Goal: Communication & Community: Ask a question

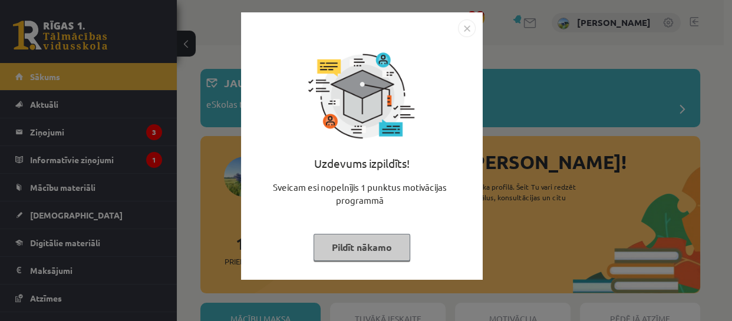
click at [354, 247] on button "Pildīt nākamo" at bounding box center [361, 247] width 97 height 27
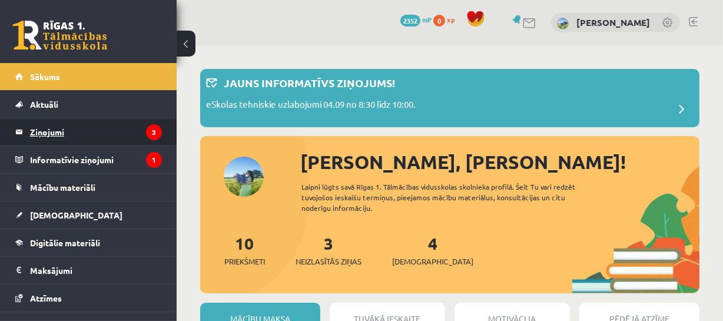
click at [67, 137] on legend "Ziņojumi 3" at bounding box center [96, 131] width 132 height 27
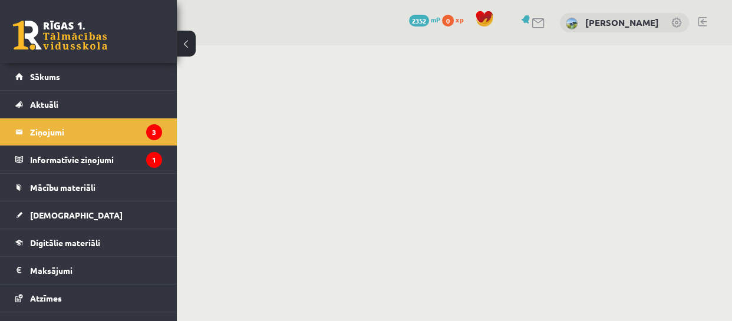
click at [48, 35] on link at bounding box center [60, 35] width 94 height 29
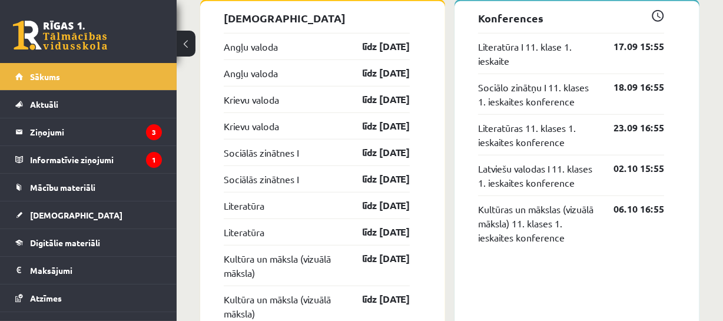
scroll to position [1058, 0]
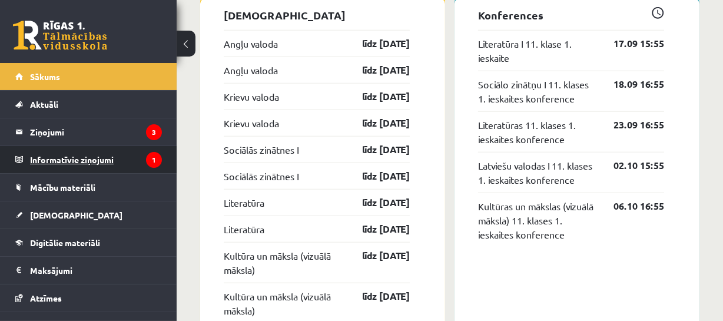
click at [69, 156] on legend "Informatīvie ziņojumi 1" at bounding box center [96, 159] width 132 height 27
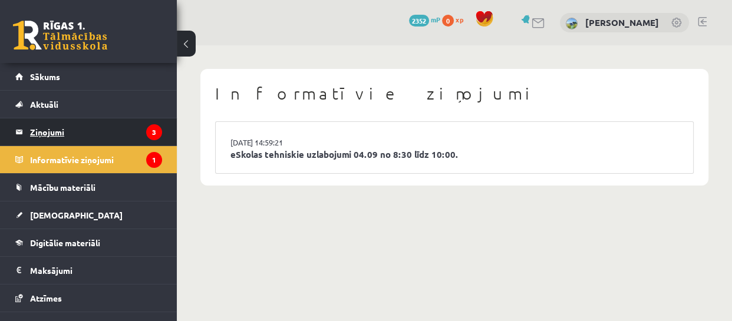
click at [38, 132] on legend "Ziņojumi 3" at bounding box center [96, 131] width 132 height 27
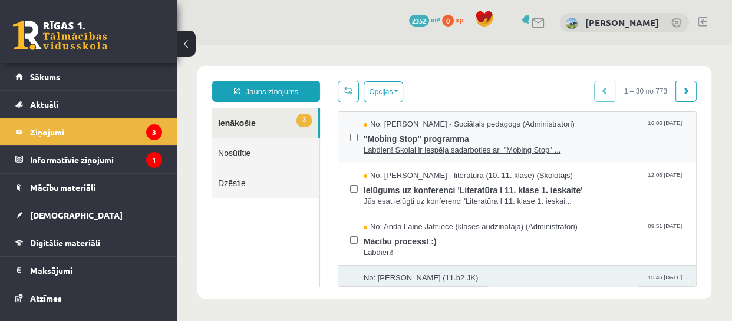
click at [412, 140] on span ""Mobing Stop" programma" at bounding box center [523, 137] width 320 height 15
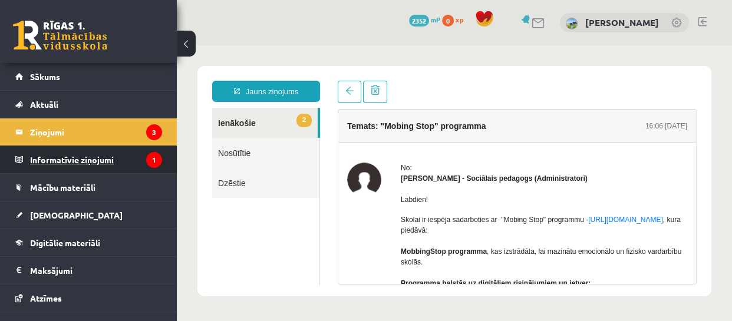
click at [68, 163] on legend "Informatīvie ziņojumi 1" at bounding box center [96, 159] width 132 height 27
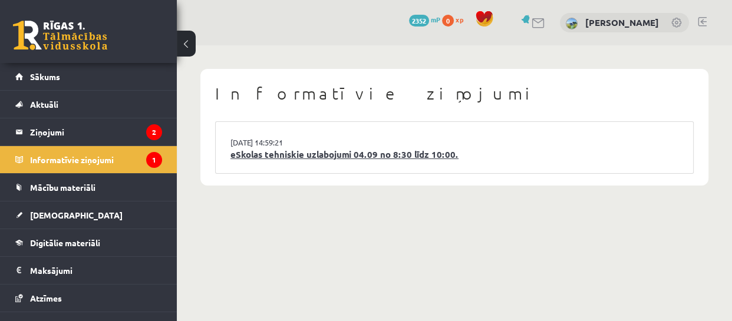
click at [392, 148] on link "eSkolas tehniskie uzlabojumi 04.09 no 8:30 līdz 10:00." at bounding box center [454, 155] width 448 height 14
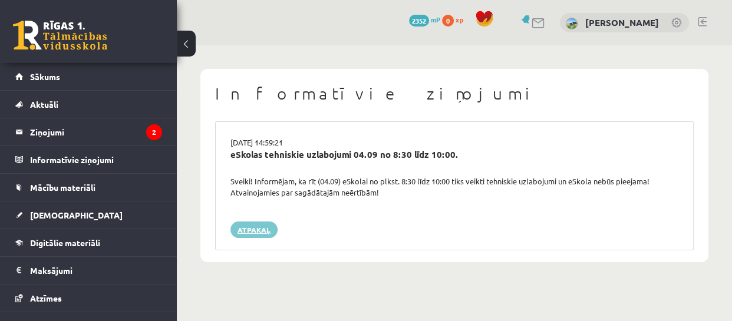
click at [254, 227] on link "Atpakaļ" at bounding box center [253, 230] width 47 height 16
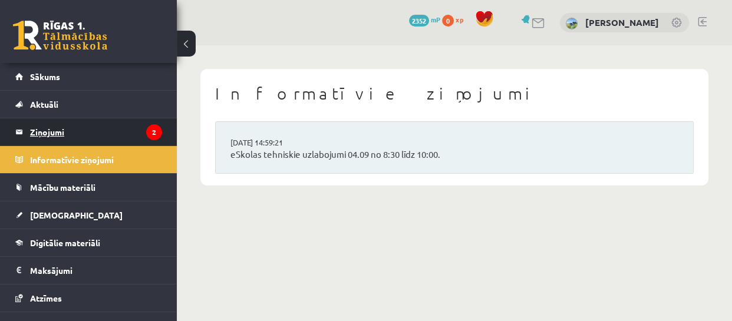
click at [57, 129] on legend "Ziņojumi 2" at bounding box center [96, 131] width 132 height 27
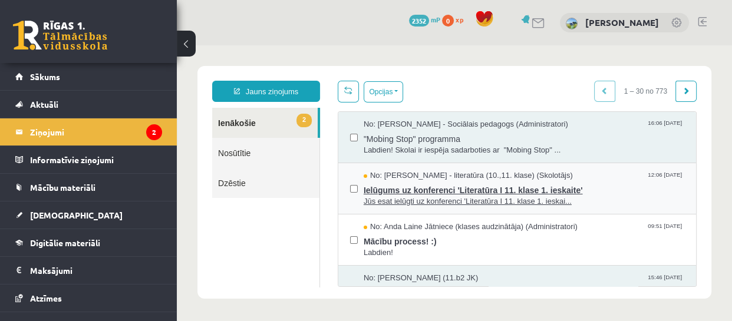
click at [488, 194] on span "Ielūgums uz konferenci 'Literatūra I 11. klase 1. ieskaite'" at bounding box center [523, 188] width 320 height 15
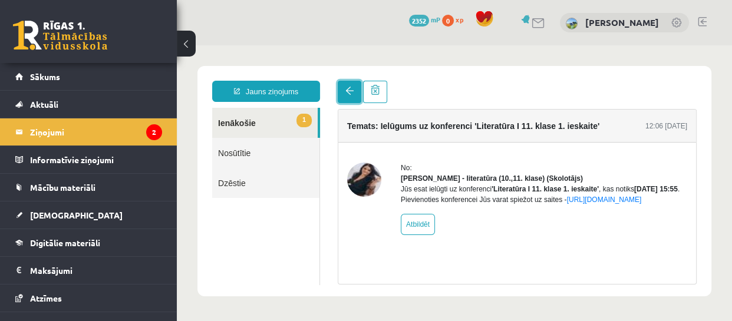
click at [348, 87] on span at bounding box center [349, 91] width 8 height 8
click at [344, 90] on link at bounding box center [350, 92] width 24 height 22
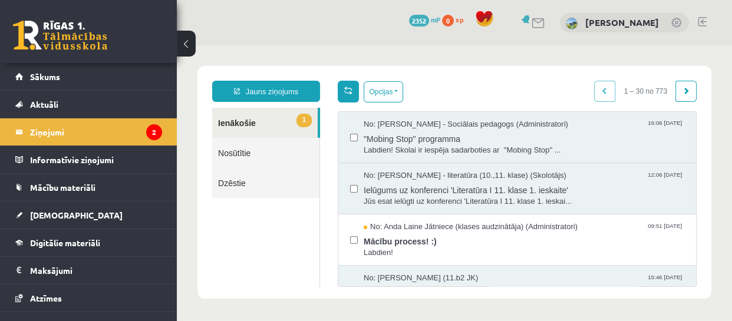
click at [346, 89] on span at bounding box center [348, 90] width 8 height 8
click at [392, 242] on span "Mācību process! :)" at bounding box center [523, 240] width 320 height 15
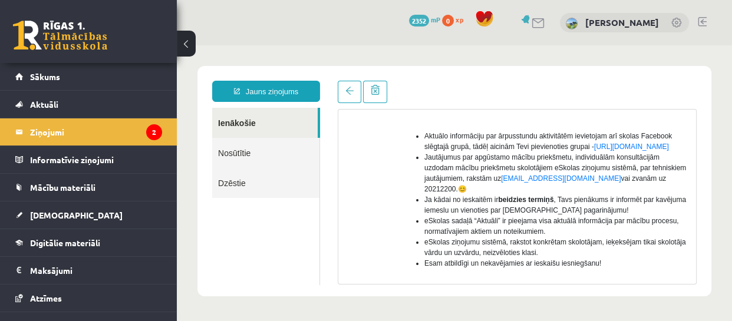
scroll to position [281, 0]
click at [35, 138] on legend "Ziņojumi 2" at bounding box center [96, 131] width 132 height 27
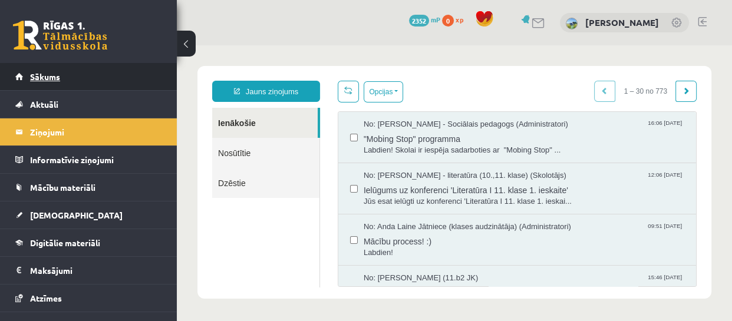
scroll to position [0, 0]
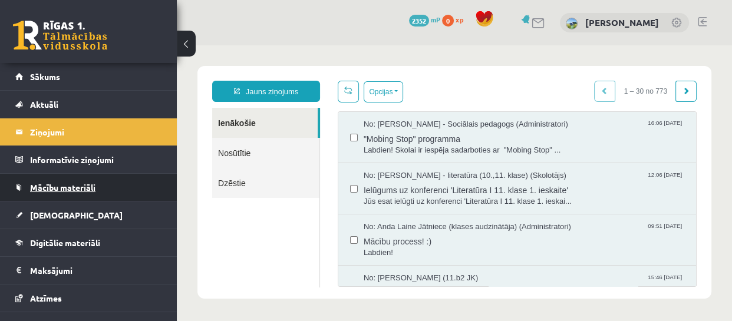
click at [72, 184] on span "Mācību materiāli" at bounding box center [62, 187] width 65 height 11
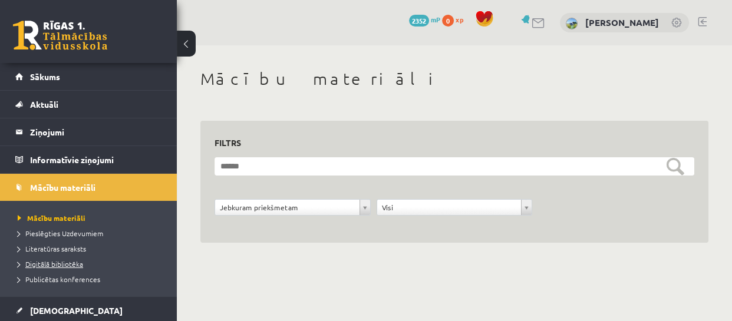
click at [64, 259] on link "Digitālā bibliotēka" at bounding box center [91, 264] width 147 height 11
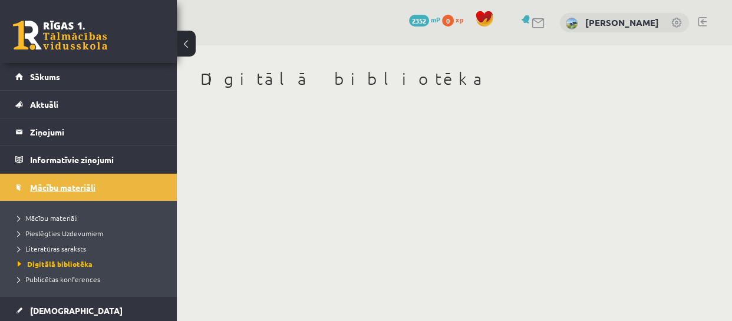
click at [57, 186] on span "Mācību materiāli" at bounding box center [62, 187] width 65 height 11
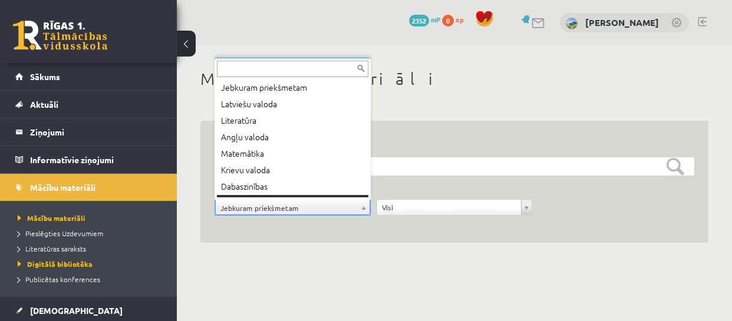
scroll to position [14, 0]
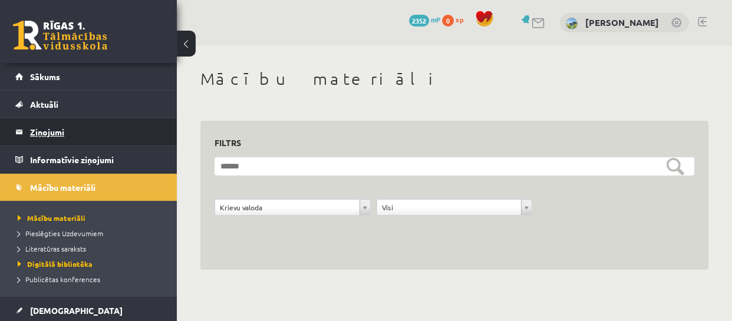
click at [39, 128] on legend "Ziņojumi 2" at bounding box center [96, 131] width 132 height 27
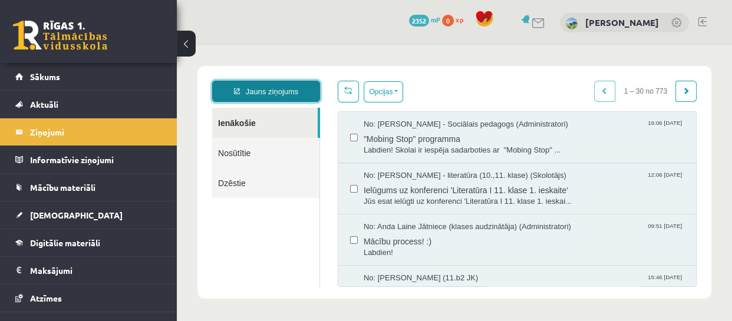
click at [307, 84] on link "Jauns ziņojums" at bounding box center [266, 91] width 108 height 21
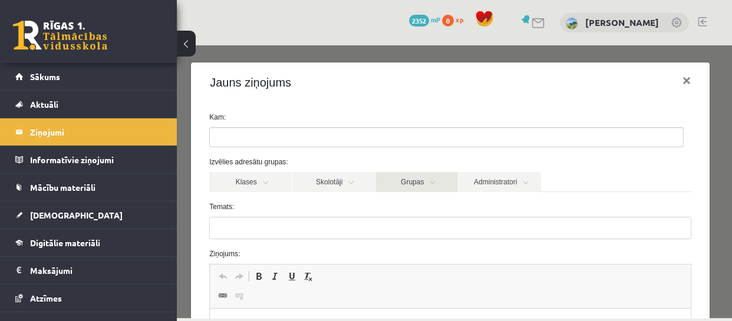
click at [396, 184] on link "Grupas" at bounding box center [416, 182] width 82 height 20
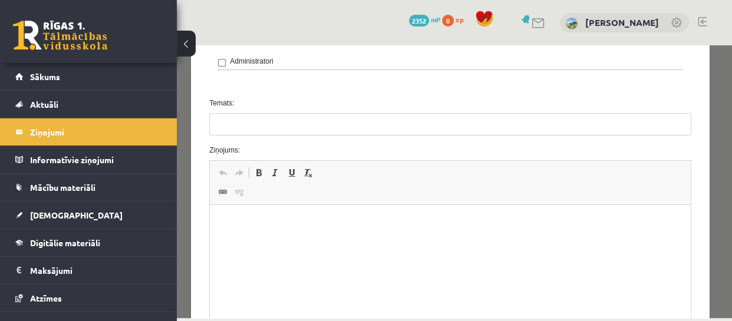
scroll to position [153, 0]
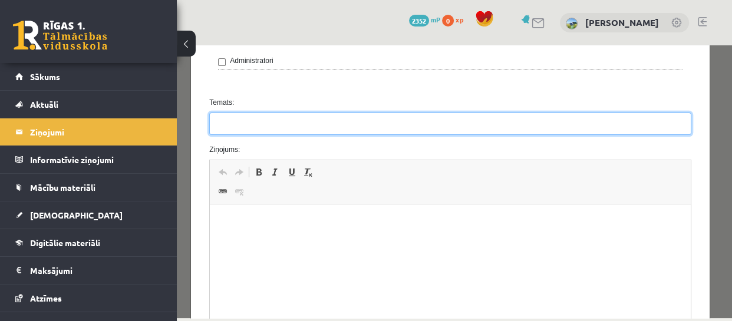
click at [241, 116] on input "Temats:" at bounding box center [450, 124] width 482 height 22
type input "**********"
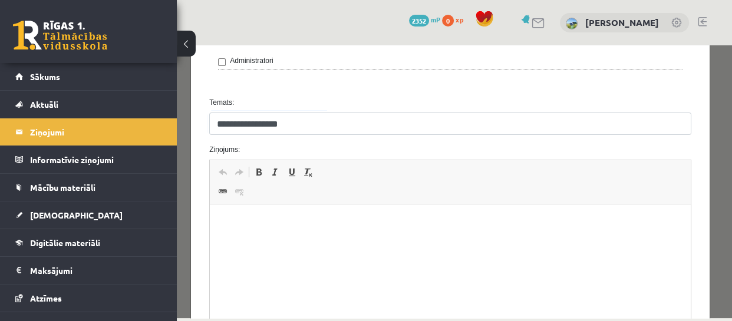
click at [249, 226] on p "Bagātinātā teksta redaktors, wiswyg-editor-47024910476440-1757490471-708" at bounding box center [450, 222] width 457 height 12
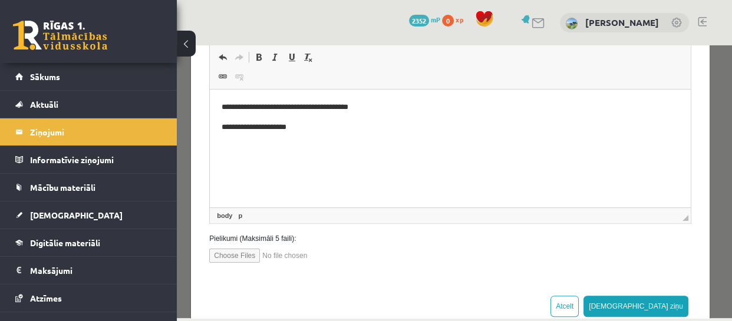
scroll to position [297, 0]
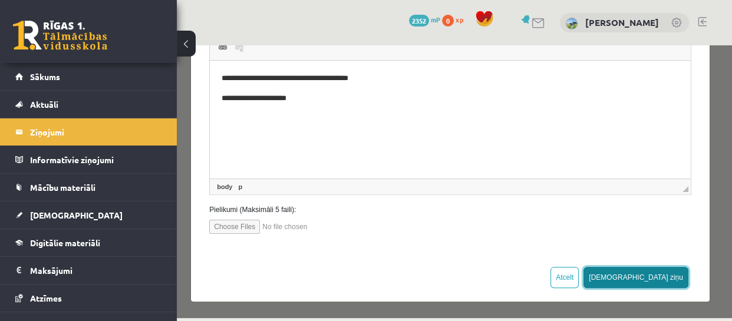
click at [664, 279] on button "Sūtīt ziņu" at bounding box center [635, 277] width 105 height 21
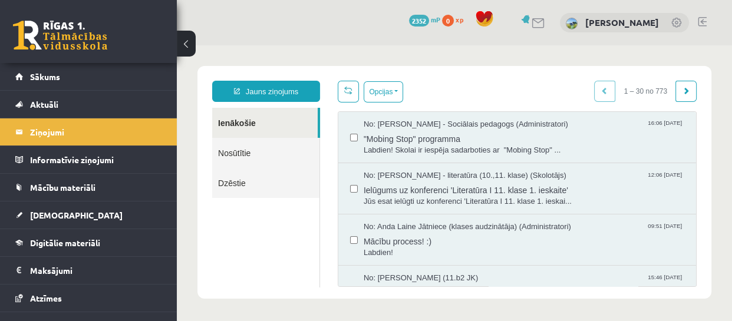
scroll to position [0, 0]
click at [53, 31] on link at bounding box center [60, 35] width 94 height 29
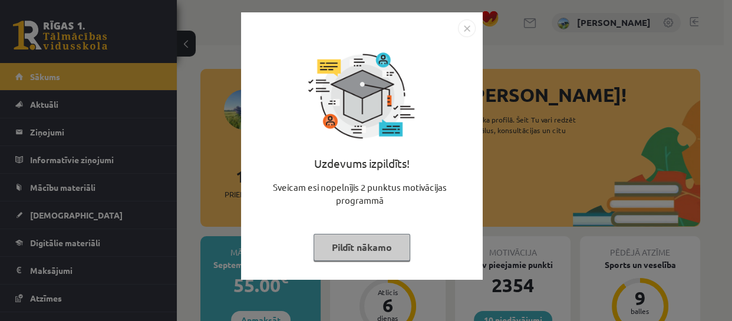
click at [375, 241] on button "Pildīt nākamo" at bounding box center [361, 247] width 97 height 27
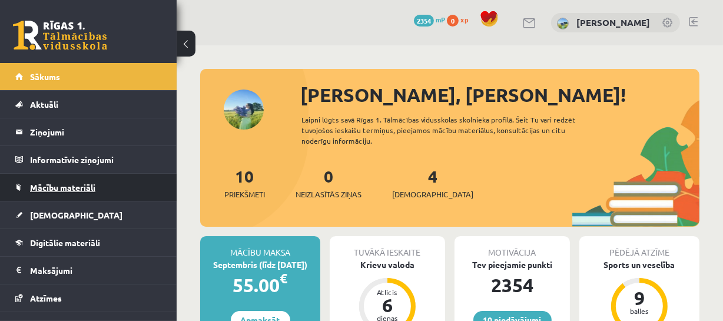
click at [77, 190] on span "Mācību materiāli" at bounding box center [62, 187] width 65 height 11
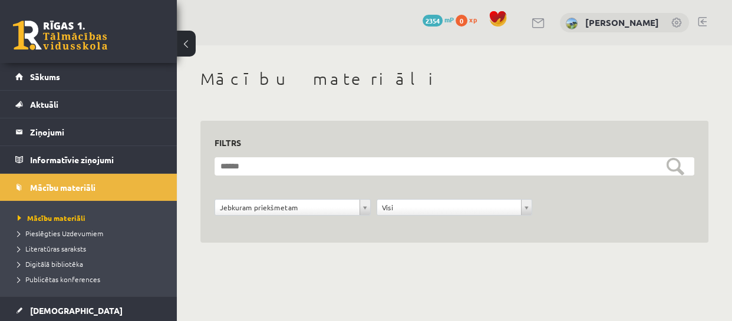
click at [37, 27] on link at bounding box center [60, 35] width 94 height 29
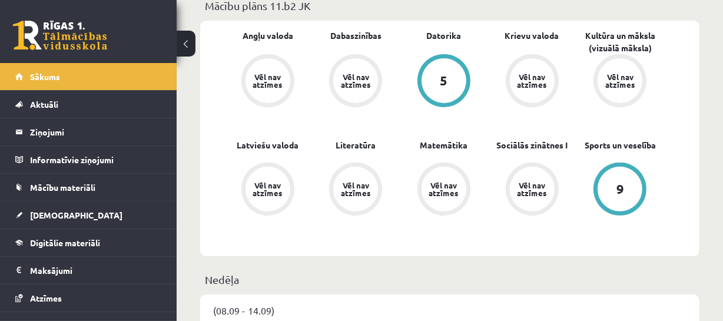
scroll to position [371, 0]
click at [78, 21] on link at bounding box center [60, 35] width 94 height 29
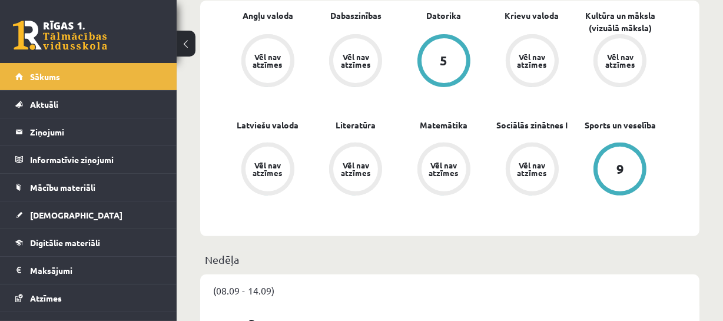
scroll to position [392, 0]
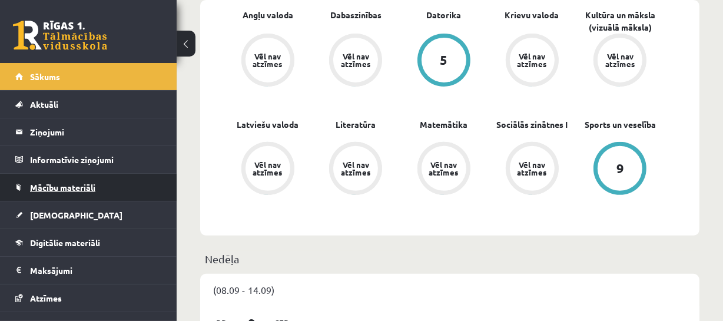
click at [44, 193] on link "Mācību materiāli" at bounding box center [88, 187] width 147 height 27
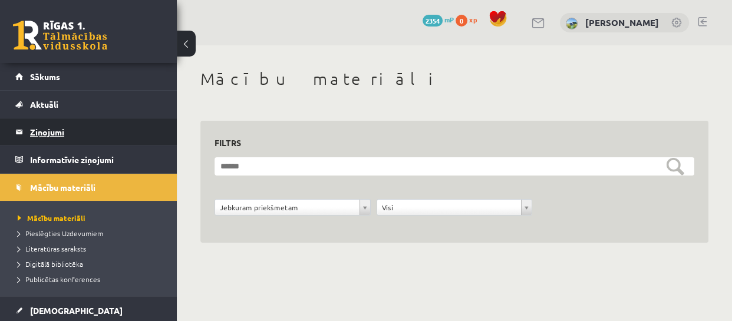
click at [33, 141] on legend "Ziņojumi 0" at bounding box center [96, 131] width 132 height 27
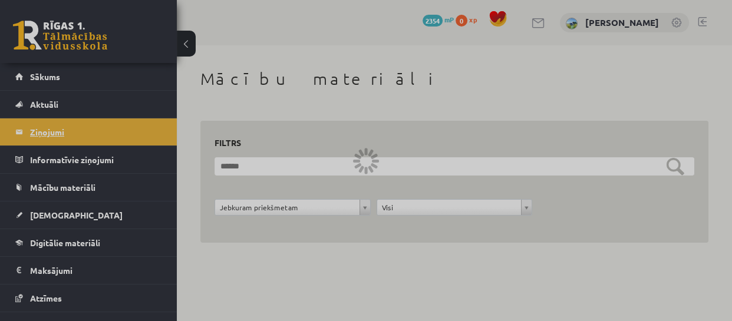
click at [33, 141] on div at bounding box center [366, 160] width 732 height 321
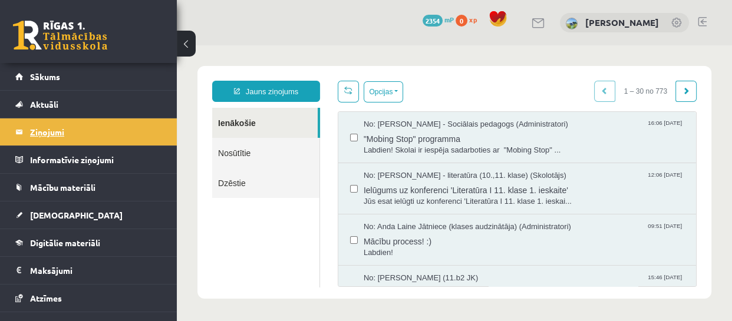
click at [52, 131] on legend "Ziņojumi 0" at bounding box center [96, 131] width 132 height 27
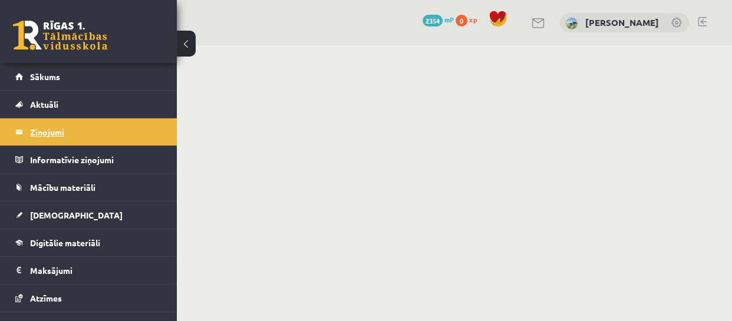
click at [52, 131] on legend "Ziņojumi 0" at bounding box center [96, 131] width 132 height 27
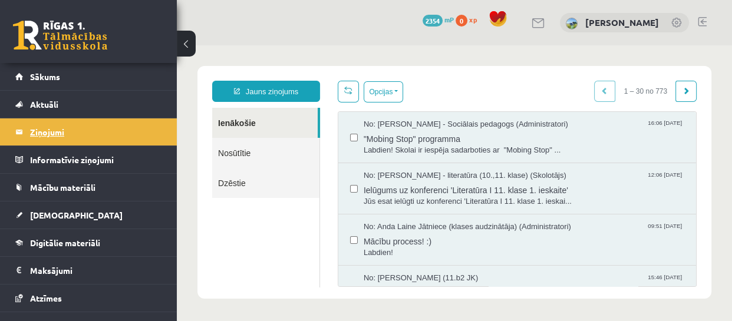
click at [48, 135] on legend "Ziņojumi 0" at bounding box center [96, 131] width 132 height 27
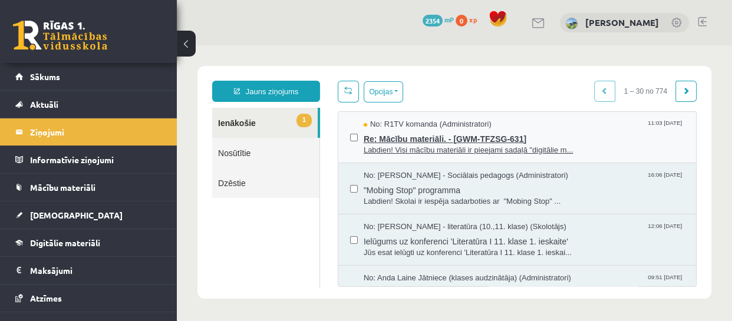
click at [465, 147] on span "Labdien! Visi mācību materiāli ir pieejami sadaļā "digitālie m..." at bounding box center [523, 150] width 320 height 11
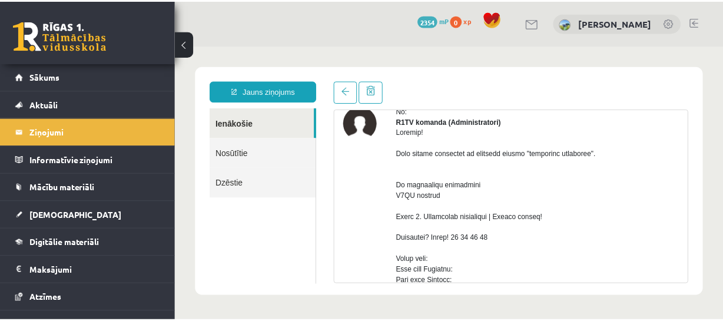
scroll to position [58, 0]
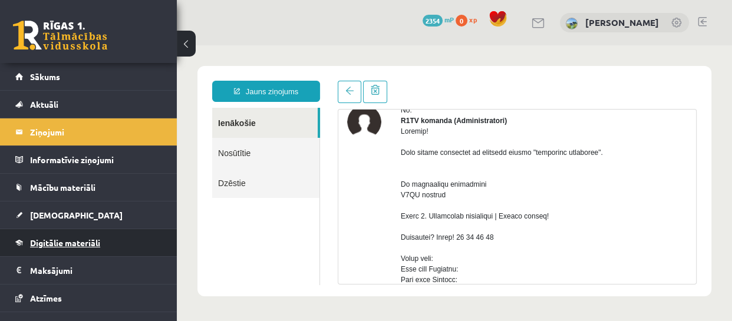
click at [77, 243] on span "Digitālie materiāli" at bounding box center [65, 242] width 70 height 11
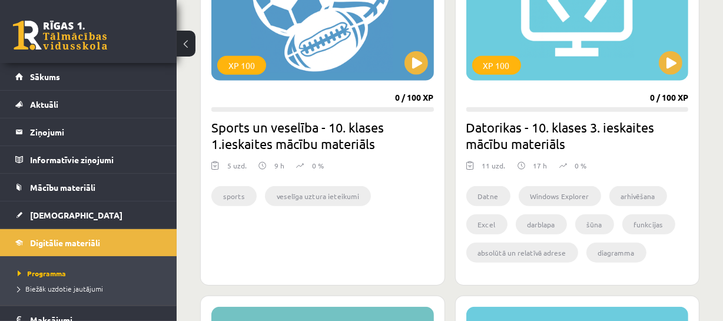
scroll to position [1078, 0]
click at [410, 52] on button at bounding box center [417, 63] width 24 height 24
